Goal: Information Seeking & Learning: Learn about a topic

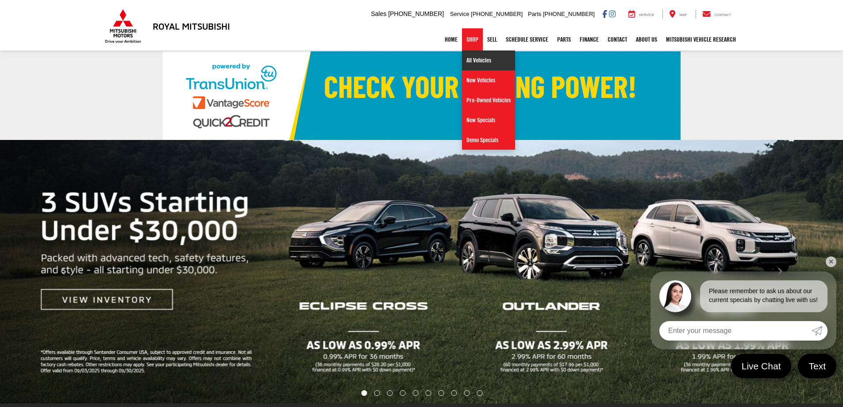
click at [472, 58] on link "All Vehicles" at bounding box center [488, 60] width 53 height 20
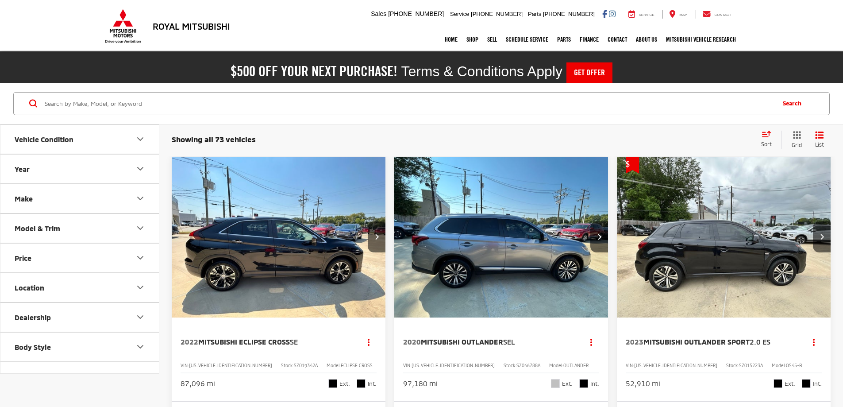
click at [83, 193] on button "Make" at bounding box center [79, 198] width 159 height 29
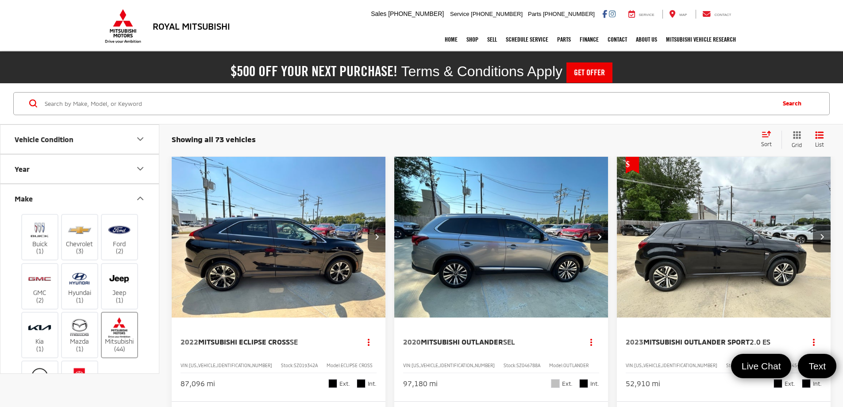
click at [125, 322] on img at bounding box center [119, 327] width 24 height 21
click at [0, 0] on input "Mitsubishi (44)" at bounding box center [0, 0] width 0 height 0
click at [140, 200] on icon "Make" at bounding box center [140, 198] width 11 height 11
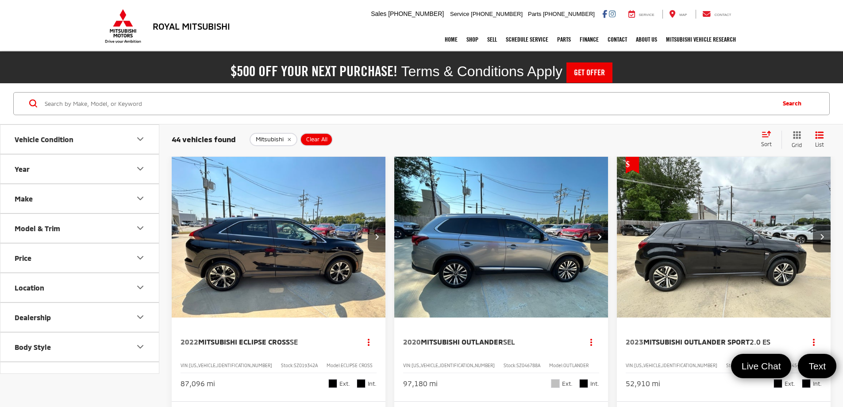
click at [80, 231] on button "Model & Trim" at bounding box center [79, 228] width 159 height 29
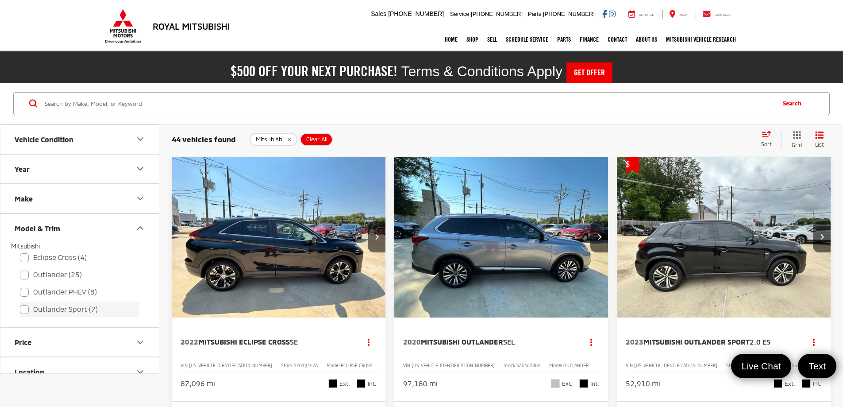
click at [59, 313] on label "Outlander Sport (7)" at bounding box center [79, 308] width 119 height 15
click at [20, 304] on input "Outlander Sport (7)" at bounding box center [20, 303] width 0 height 0
checkbox input "true"
